Goal: Task Accomplishment & Management: Complete application form

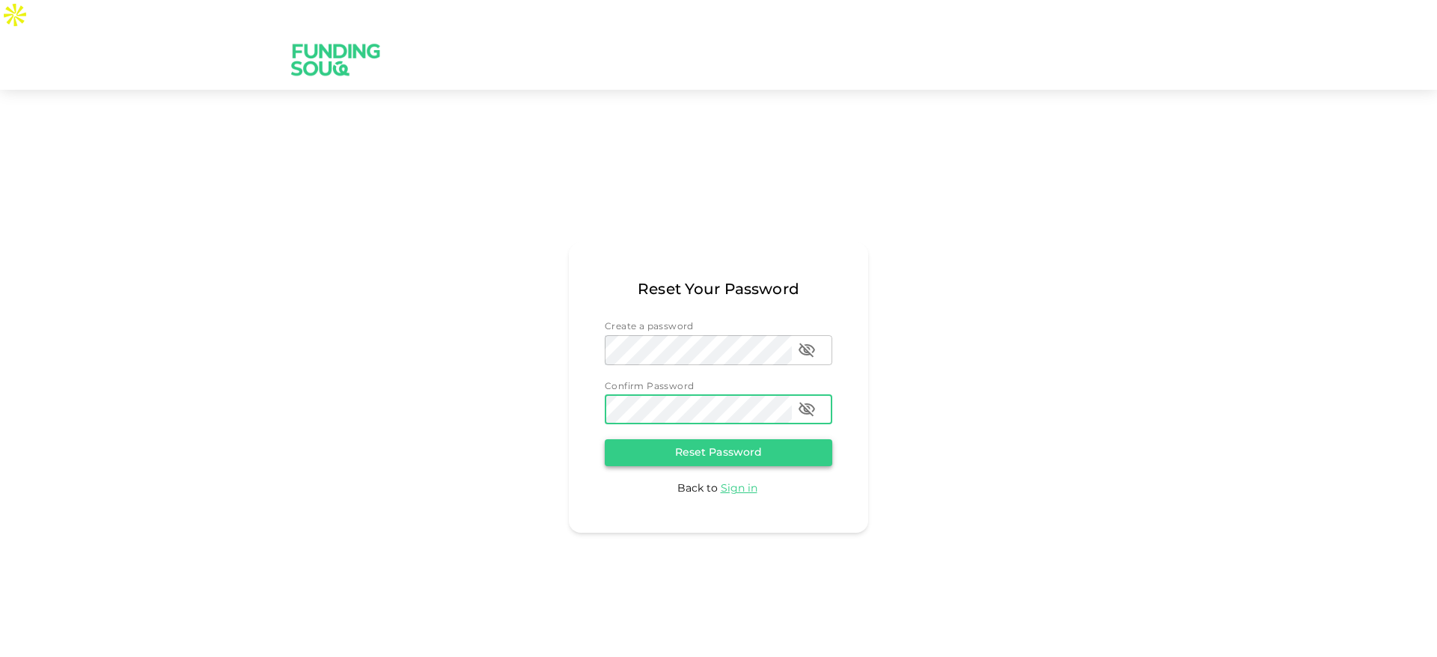
click at [761, 439] on button "Reset Password" at bounding box center [719, 452] width 228 height 27
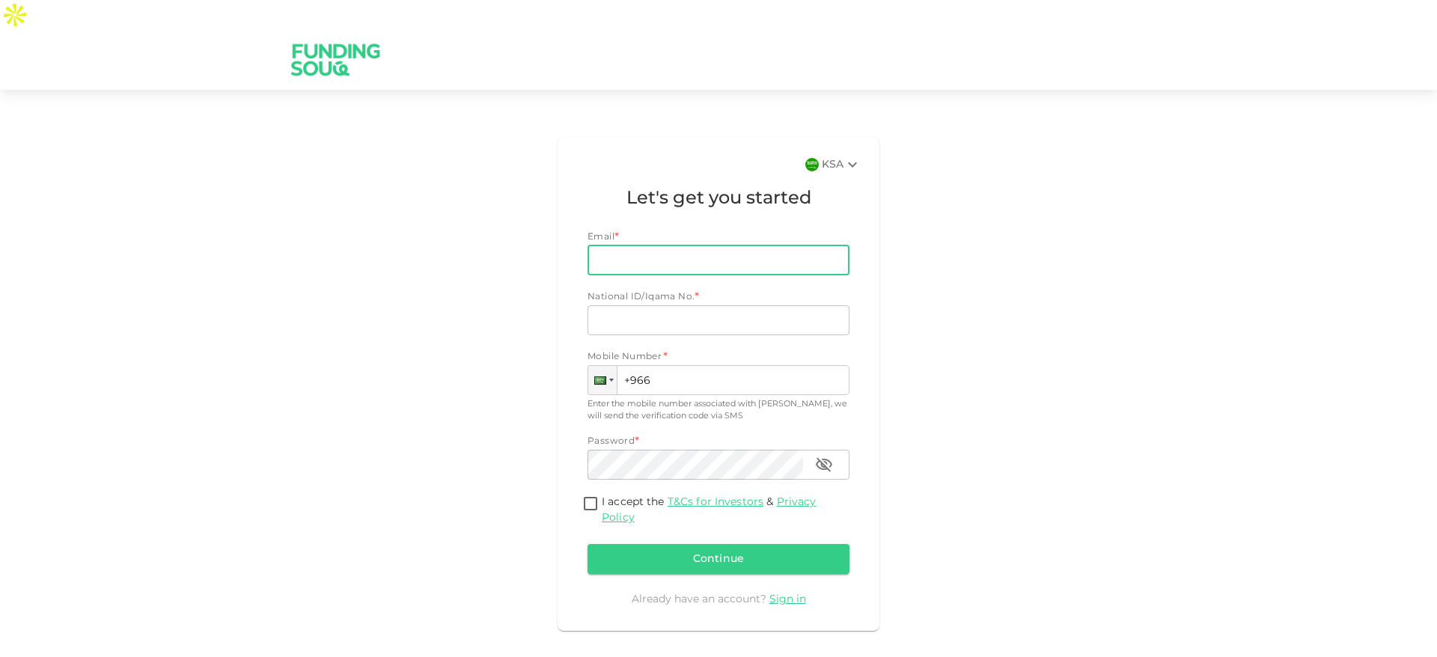
click at [553, 241] on div "KSA Let's get you started Email * Email Email National ID/Iqama No. * National …" at bounding box center [719, 384] width 334 height 505
click at [713, 246] on input "Email" at bounding box center [711, 261] width 246 height 30
click at [1112, 252] on div "KSA Let's get you started Email * Email Email National ID/Iqama No. * National …" at bounding box center [718, 384] width 853 height 505
click at [778, 231] on div "Email *" at bounding box center [719, 238] width 262 height 15
click at [787, 246] on input "Email" at bounding box center [711, 261] width 246 height 30
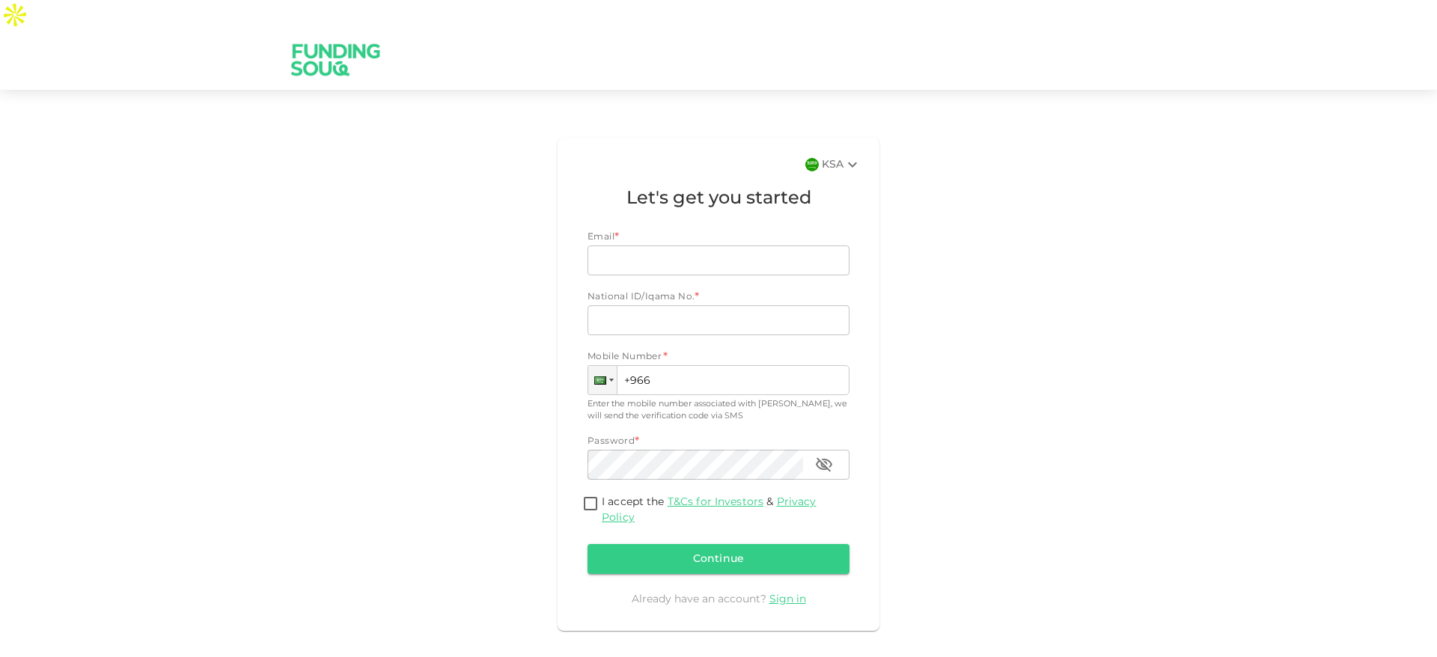
click at [1043, 277] on div "KSA Let's get you started Email * Email Email National ID/Iqama No. * National …" at bounding box center [718, 384] width 853 height 505
